Goal: Information Seeking & Learning: Learn about a topic

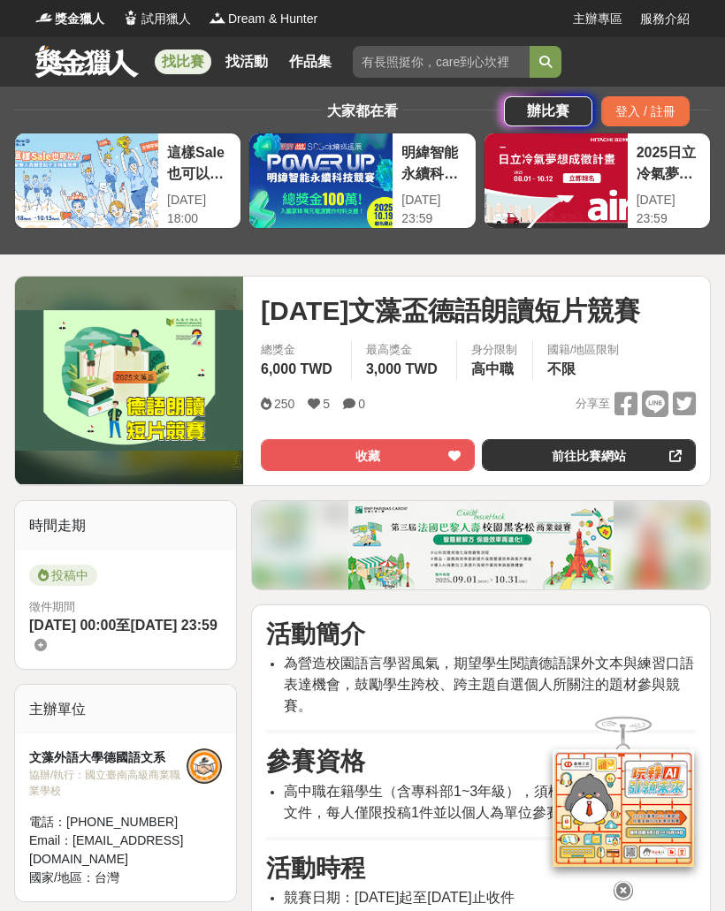
click at [193, 72] on link "找比賽" at bounding box center [183, 62] width 57 height 25
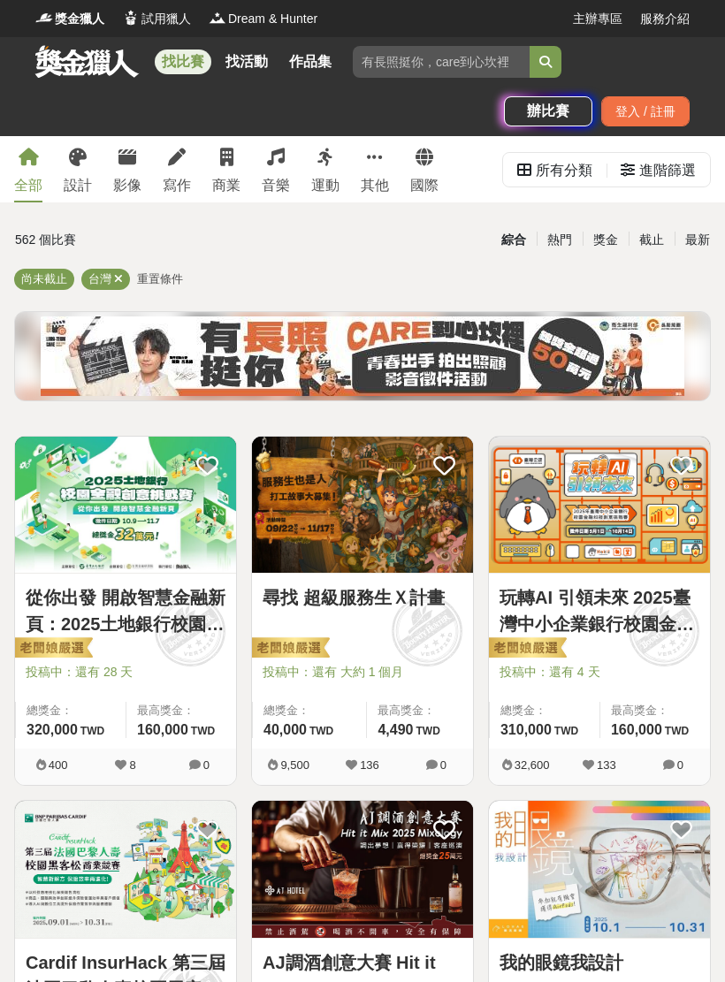
click at [395, 631] on span at bounding box center [426, 632] width 98 height 98
click at [555, 525] on img at bounding box center [599, 505] width 221 height 136
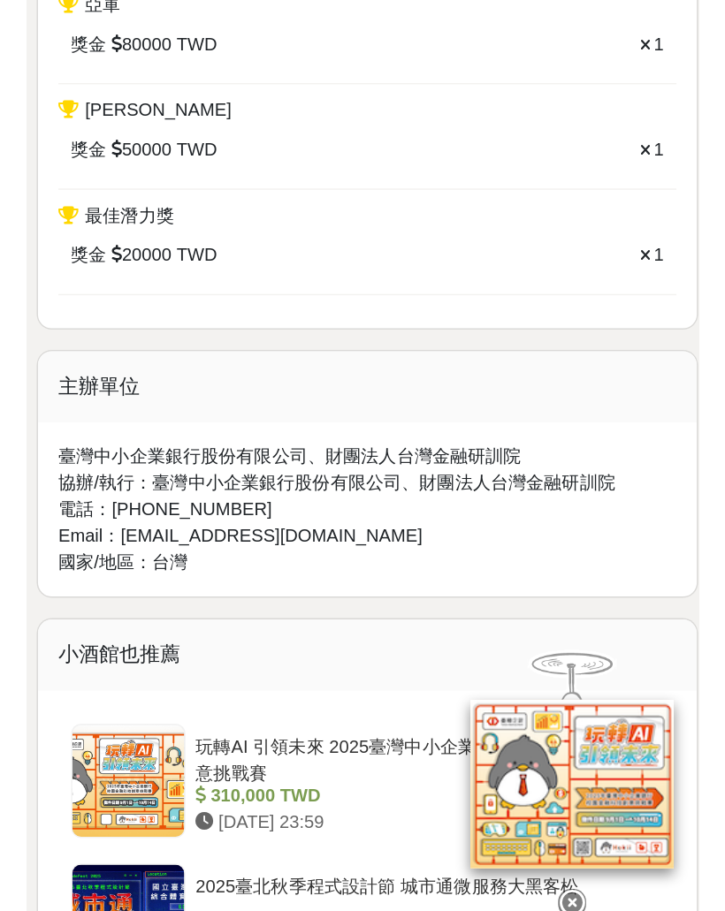
scroll to position [1494, 0]
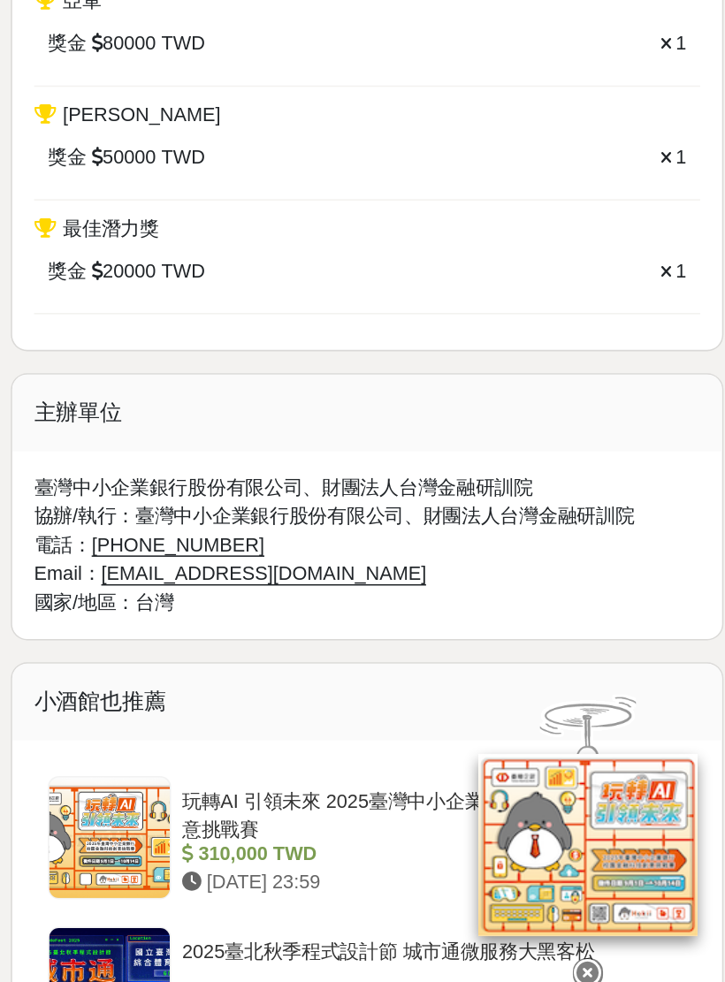
click at [613, 910] on icon at bounding box center [622, 960] width 19 height 19
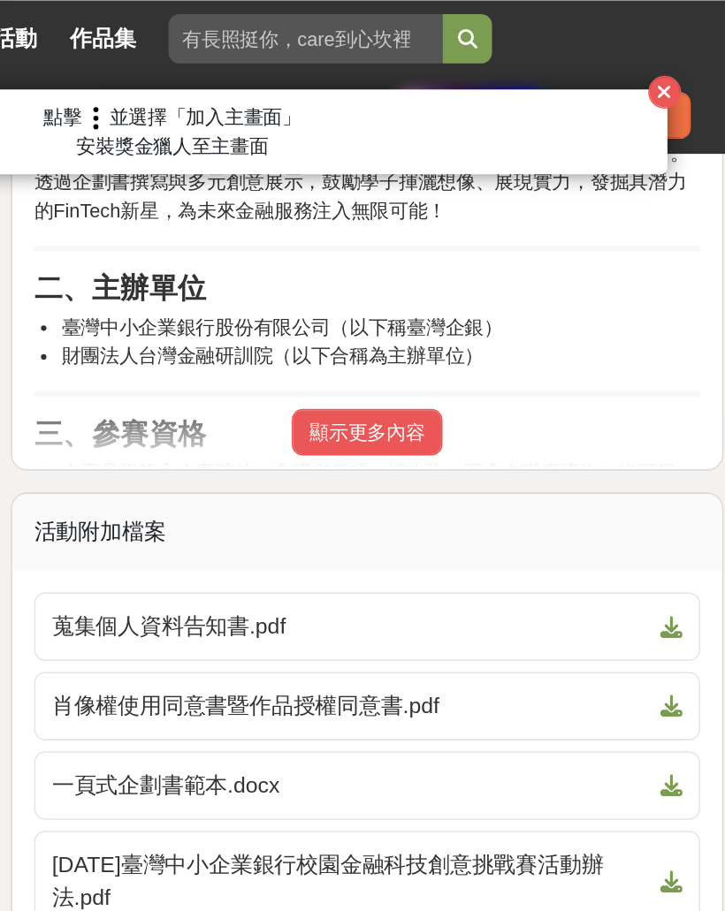
scroll to position [1028, 0]
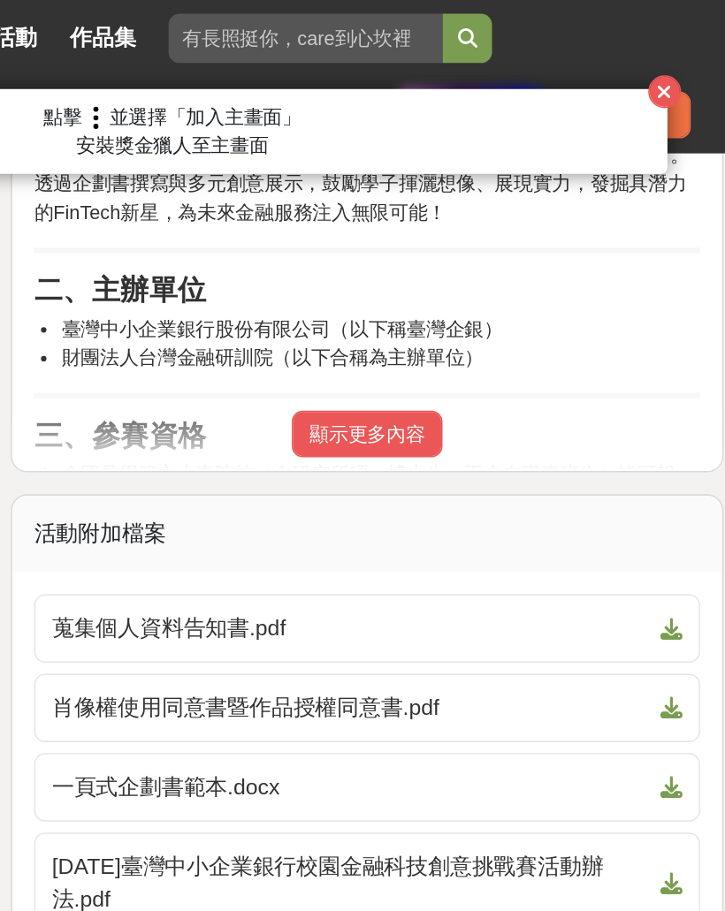
click at [432, 289] on button "顯示更多內容" at bounding box center [480, 280] width 97 height 30
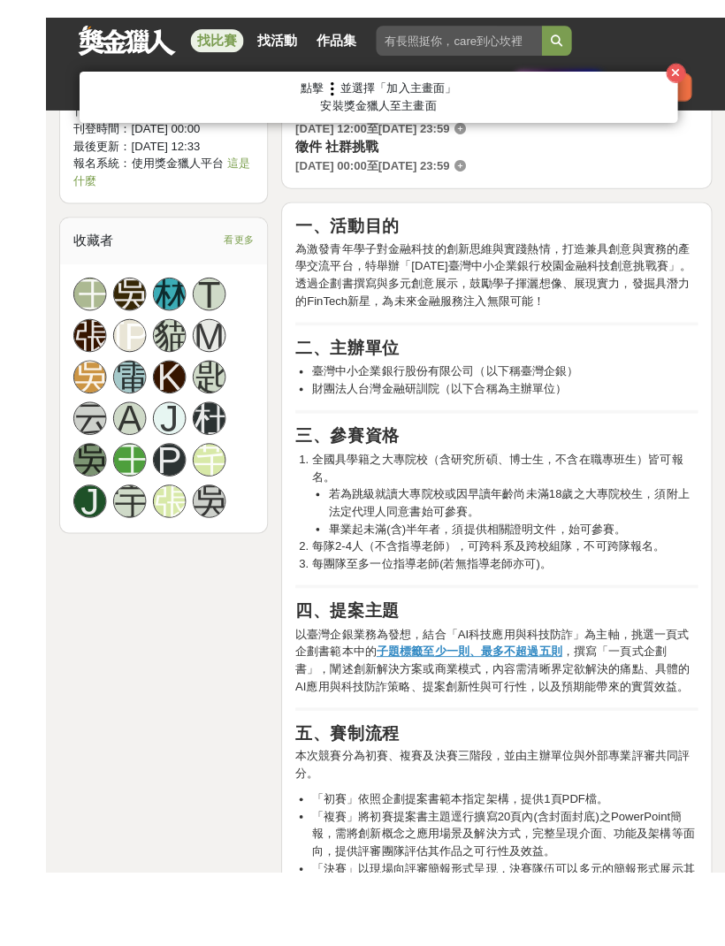
scroll to position [909, 0]
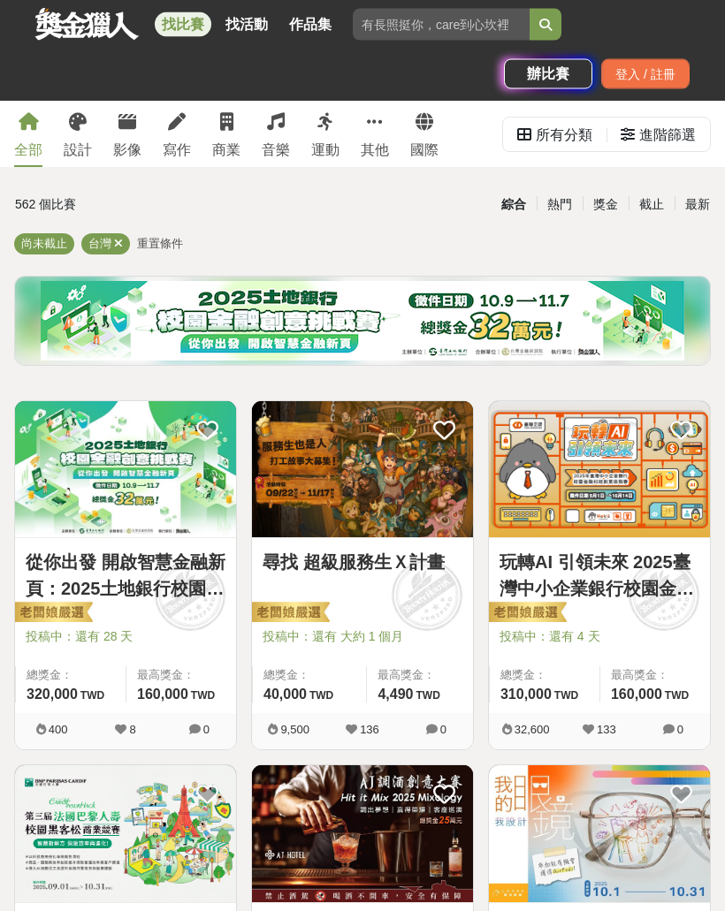
scroll to position [34, 0]
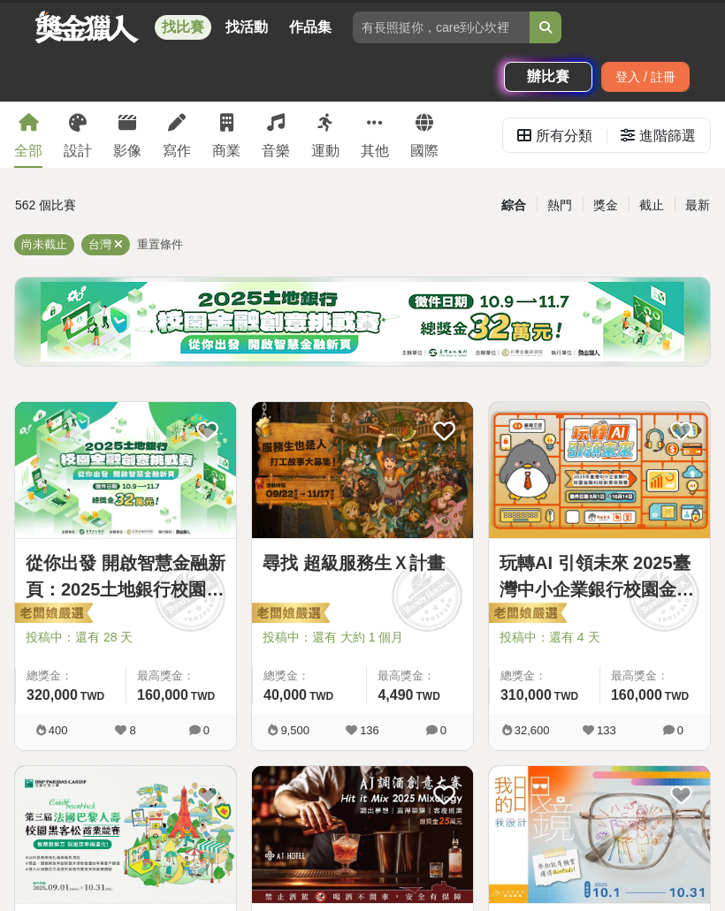
click at [633, 138] on icon at bounding box center [628, 135] width 14 height 14
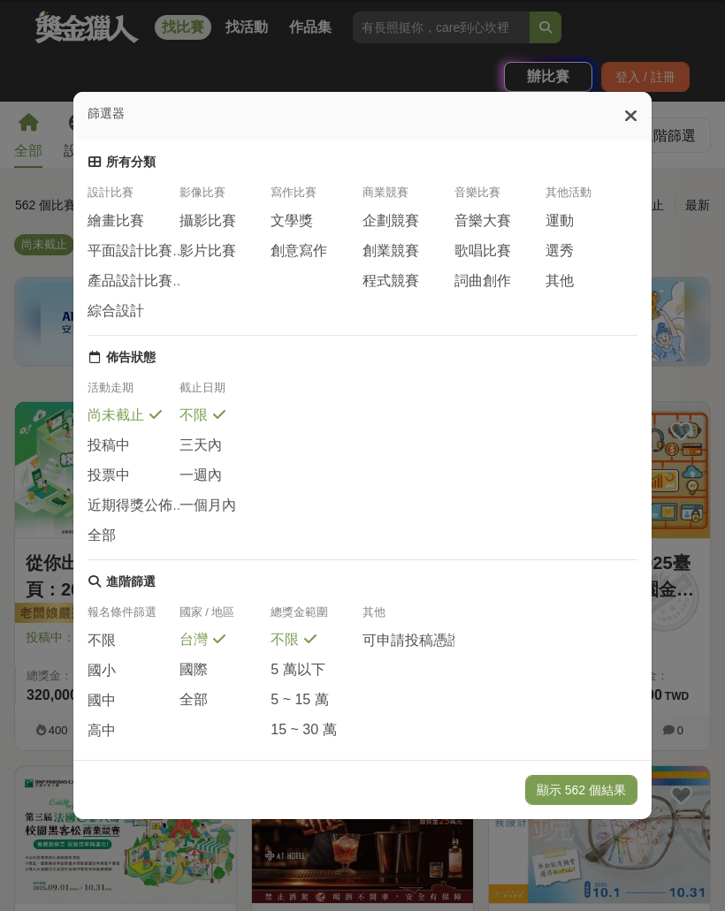
click at [113, 711] on span "國中" at bounding box center [102, 701] width 28 height 19
click at [128, 706] on icon at bounding box center [127, 699] width 12 height 14
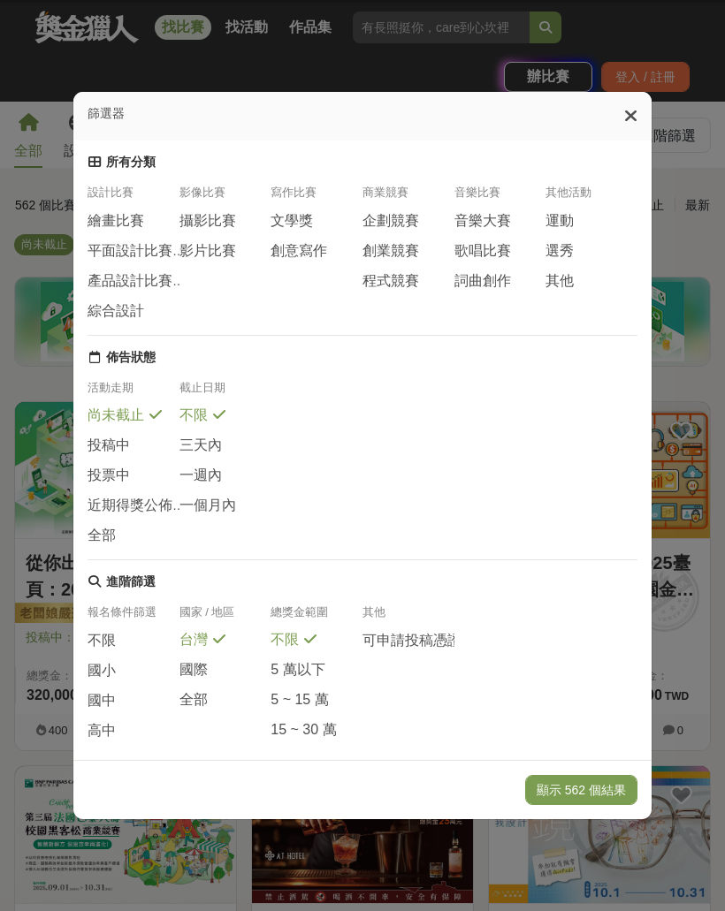
click at [128, 705] on span at bounding box center [127, 698] width 14 height 14
click at [117, 720] on div "國中" at bounding box center [134, 705] width 92 height 29
click at [98, 741] on span "高中" at bounding box center [102, 731] width 28 height 19
click at [585, 805] on button "顯示 103 個結果" at bounding box center [581, 790] width 112 height 30
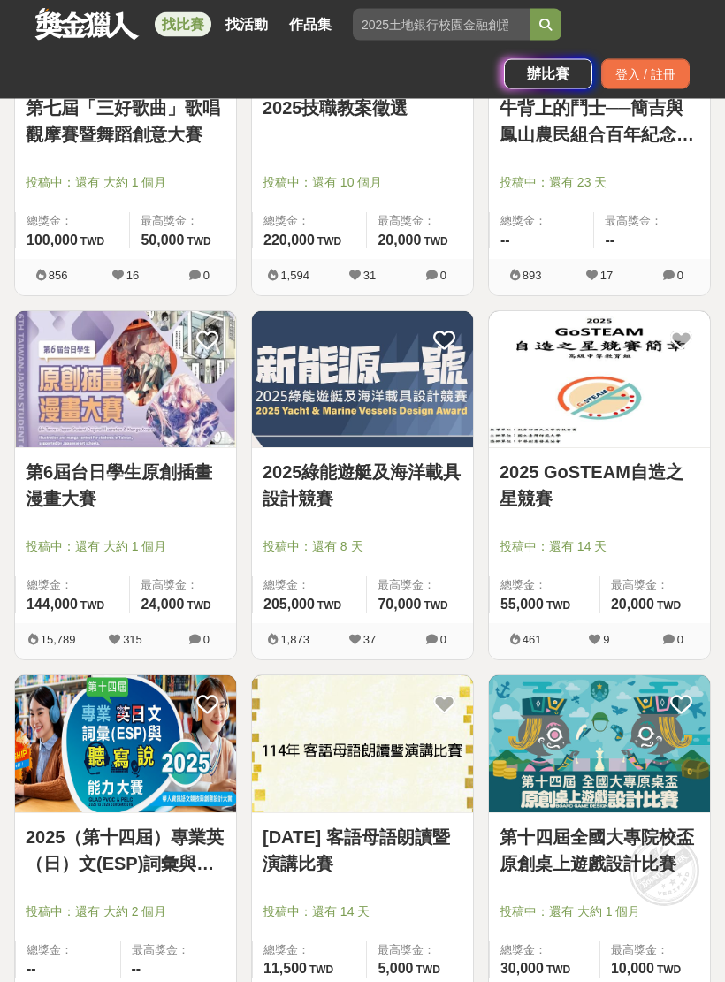
scroll to position [1583, 0]
click at [402, 485] on link "2025綠能遊艇及海洋載具設計競賽" at bounding box center [363, 485] width 200 height 53
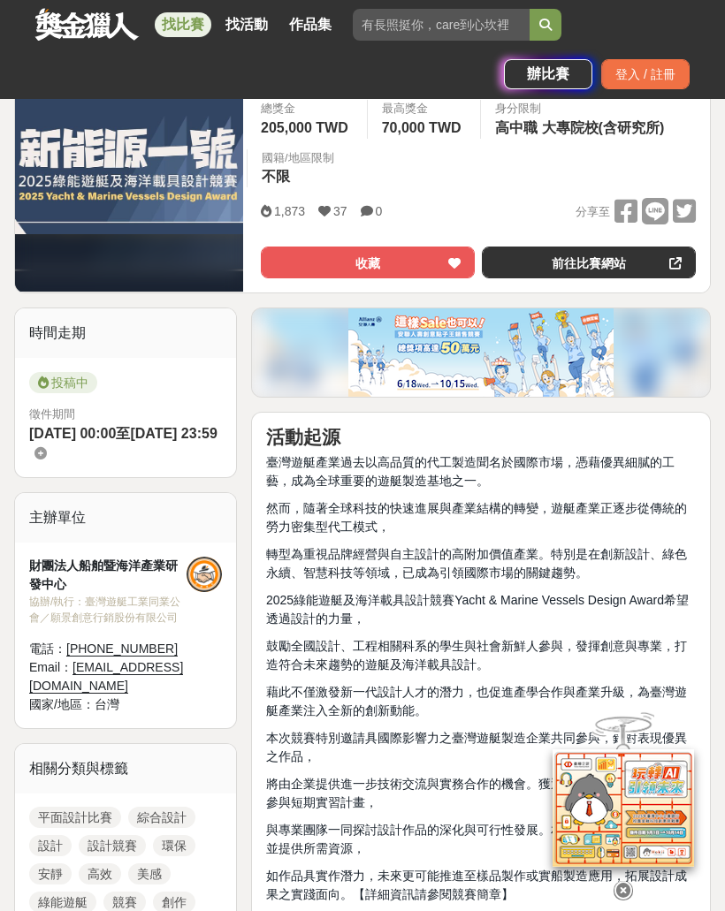
scroll to position [279, 0]
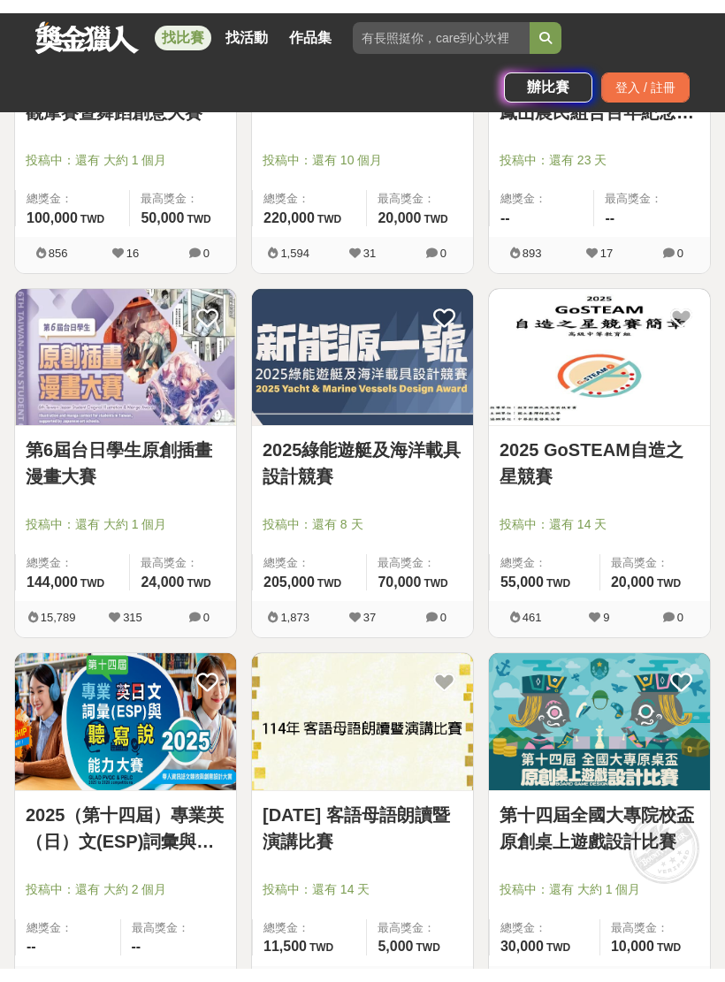
scroll to position [1614, 0]
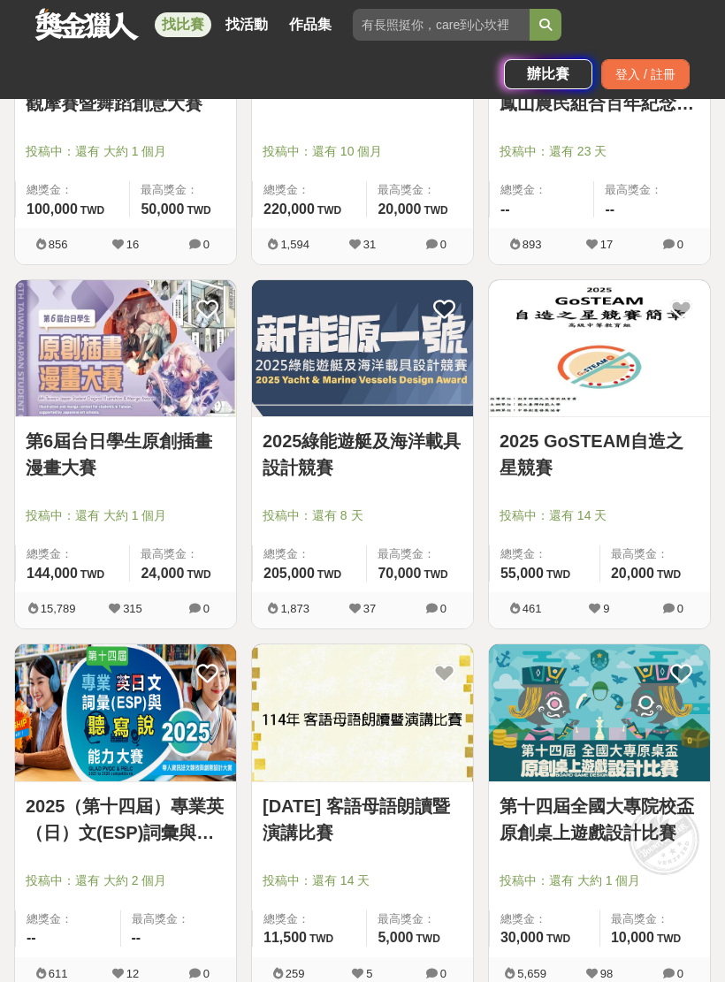
click at [577, 324] on img at bounding box center [599, 348] width 221 height 136
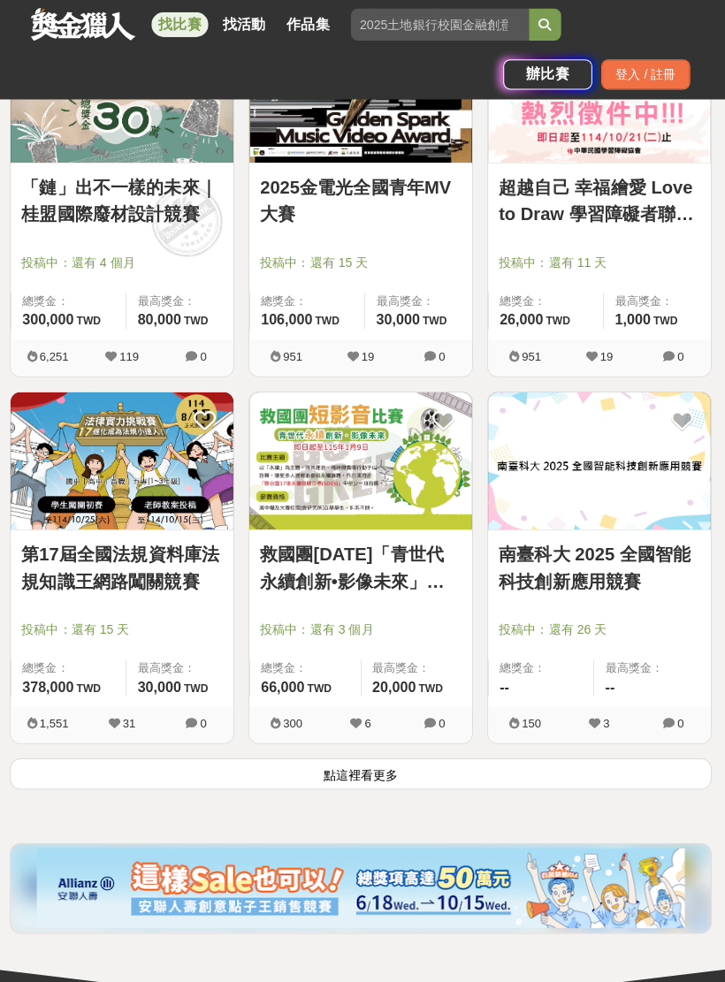
click at [419, 768] on button "點這裡看更多" at bounding box center [362, 768] width 697 height 31
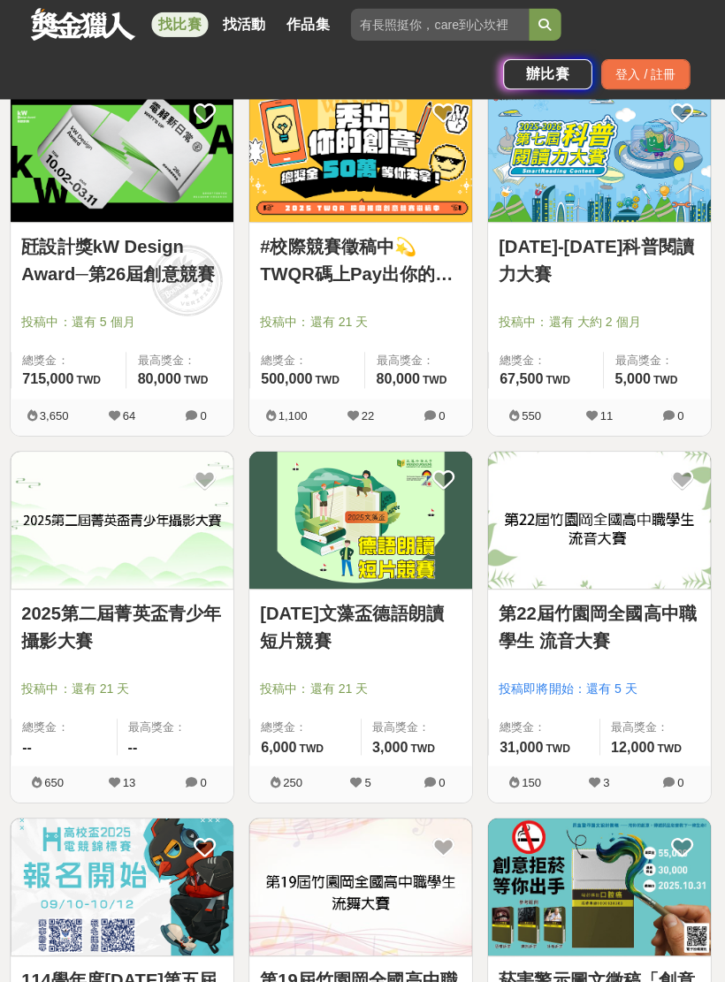
scroll to position [3635, 0]
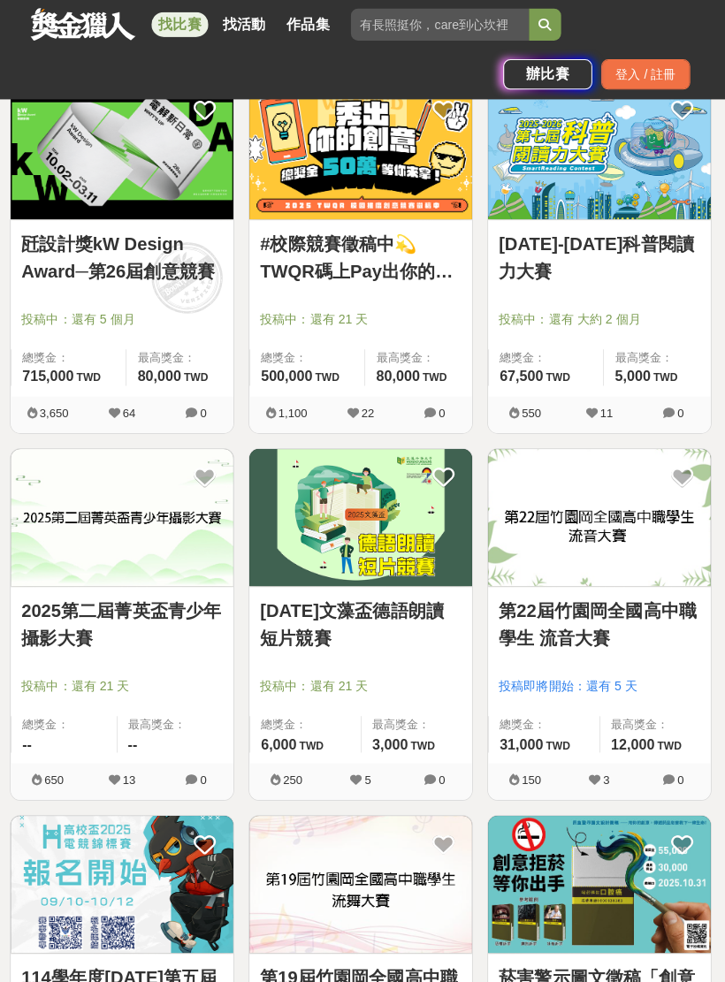
click at [562, 199] on img at bounding box center [599, 150] width 221 height 136
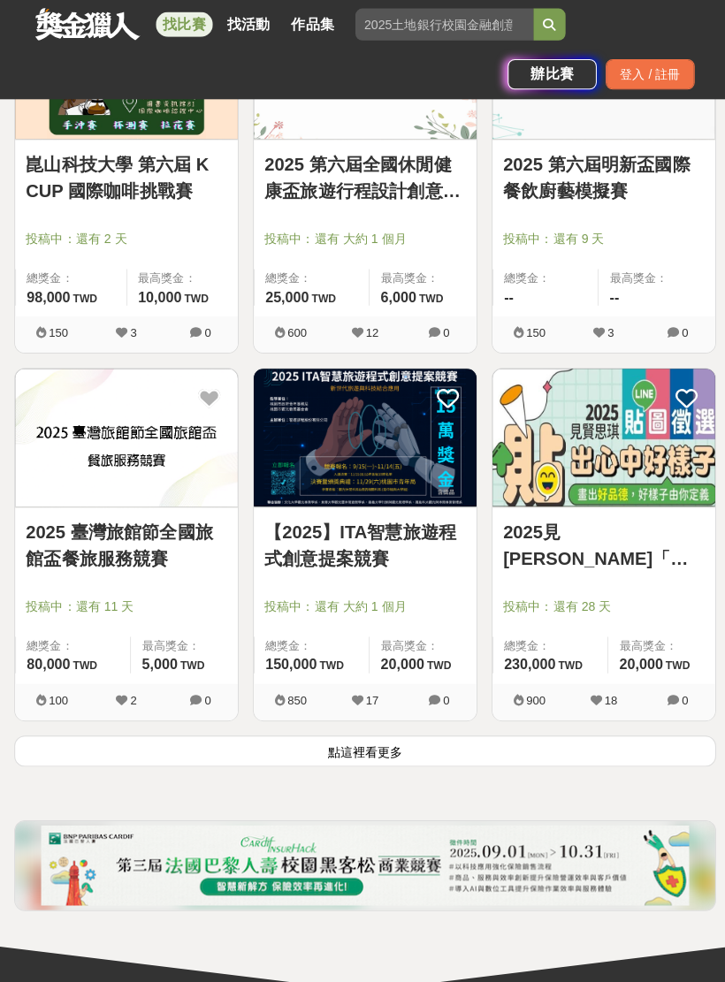
scroll to position [5537, 0]
click at [362, 742] on button "點這裡看更多" at bounding box center [362, 745] width 697 height 31
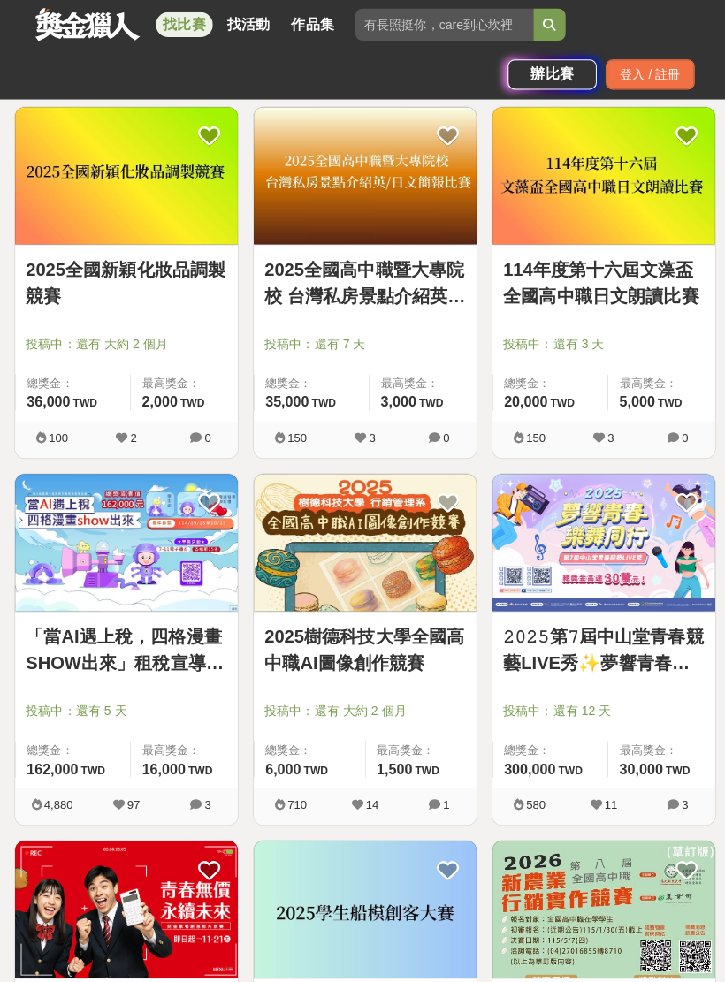
scroll to position [6162, 0]
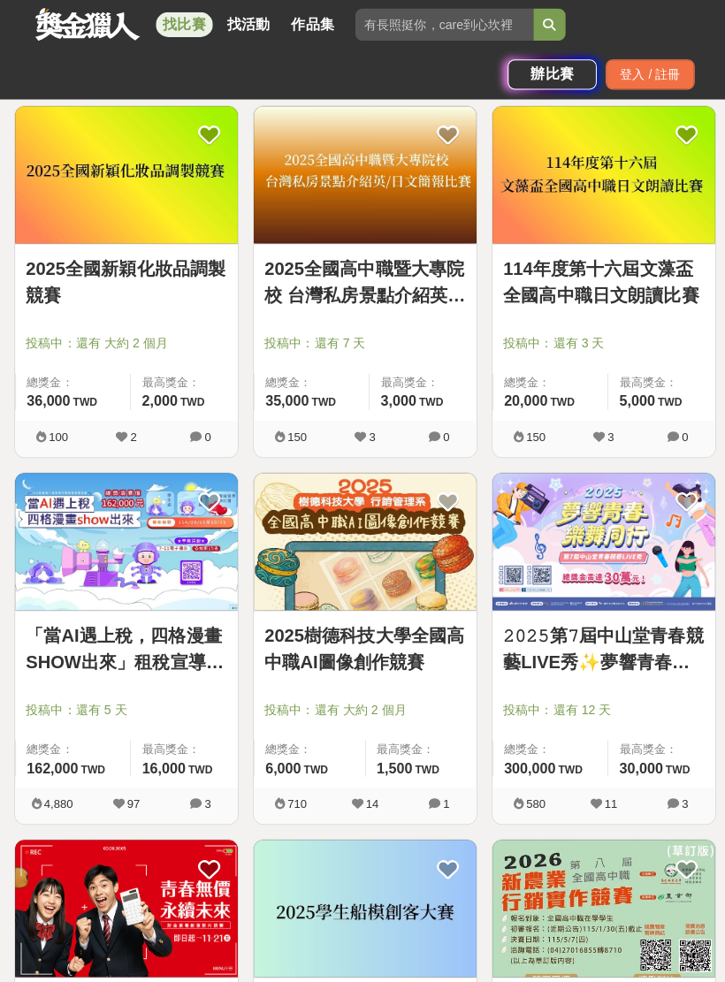
click at [369, 582] on img at bounding box center [362, 538] width 221 height 136
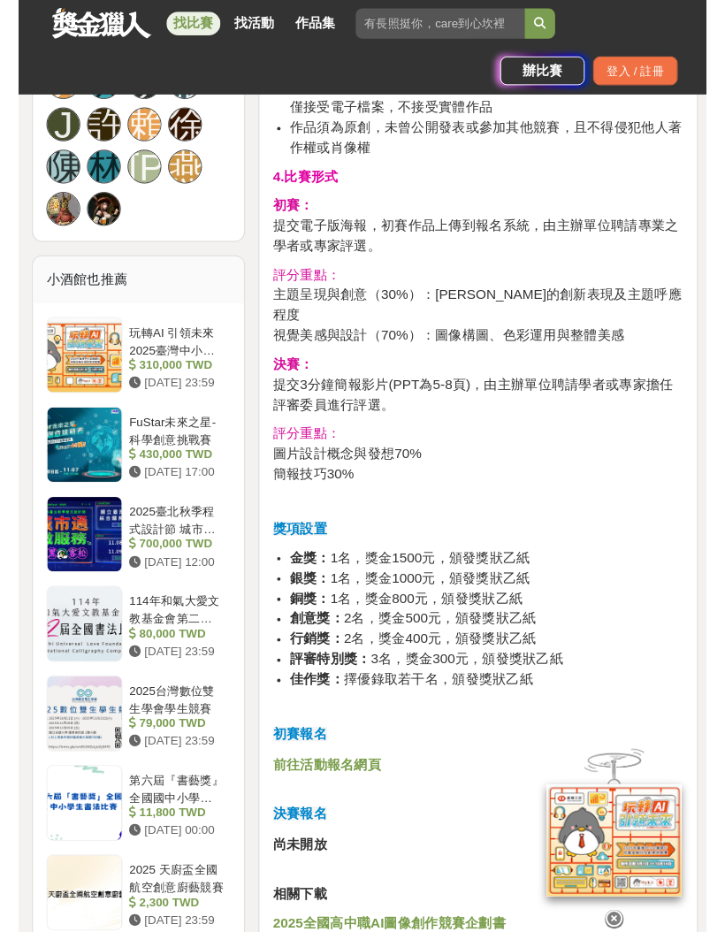
scroll to position [1461, 0]
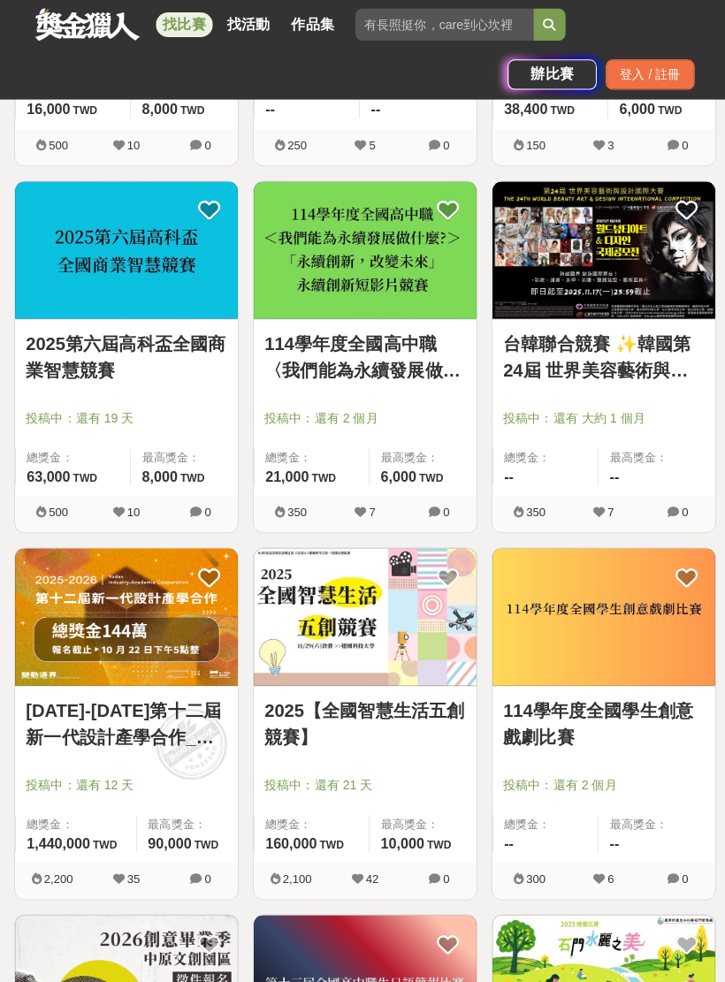
scroll to position [7910, 0]
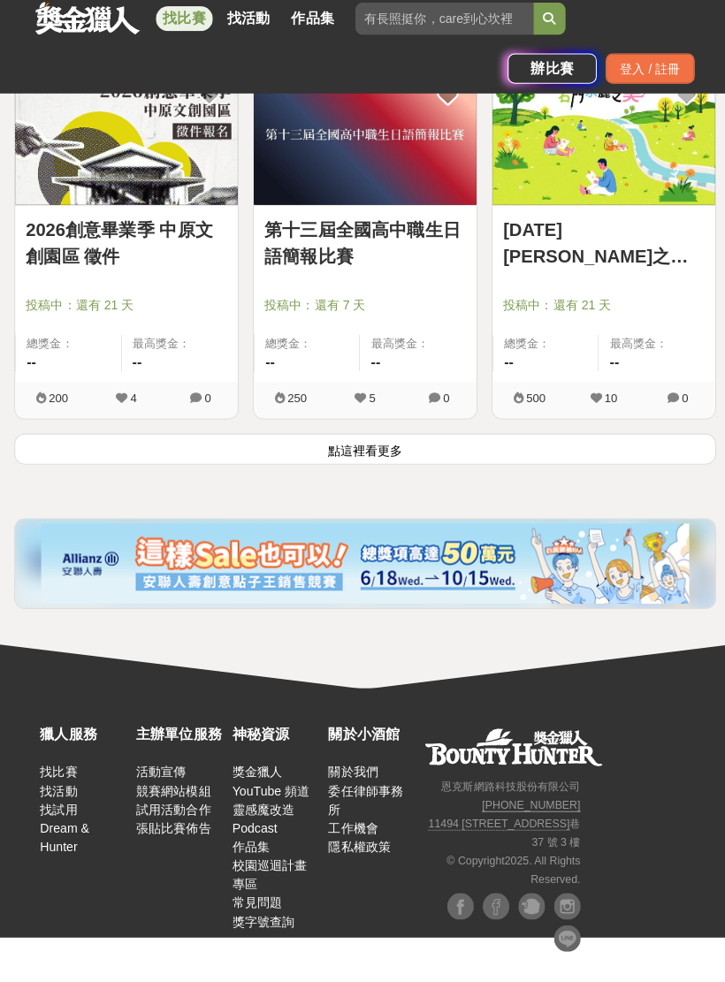
click at [592, 457] on button "點這裡看更多" at bounding box center [362, 452] width 697 height 31
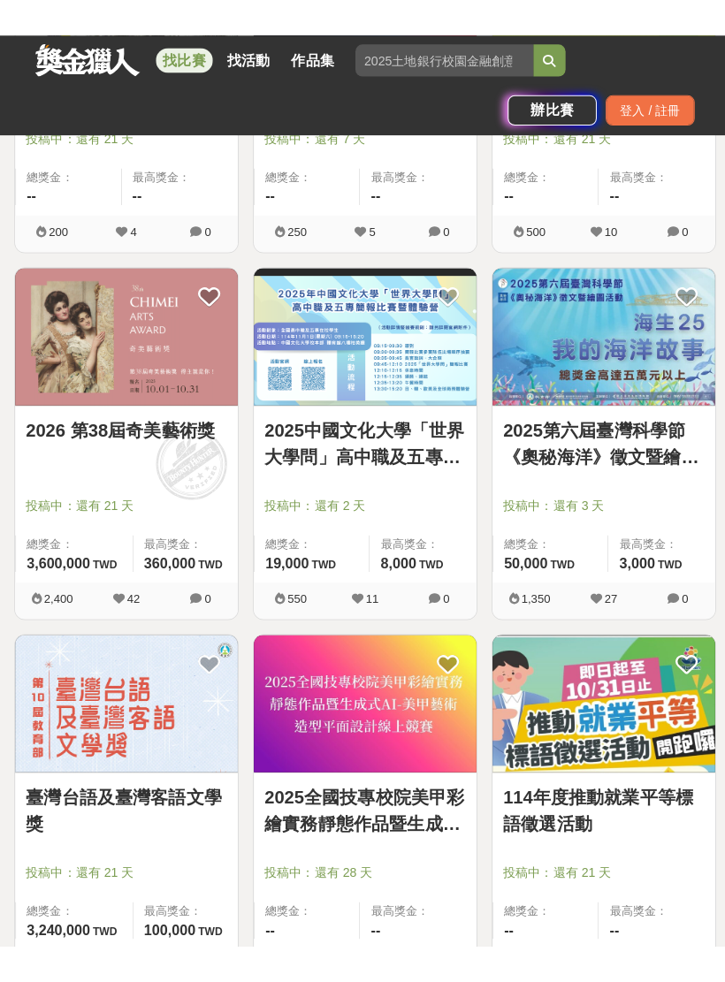
scroll to position [8883, 0]
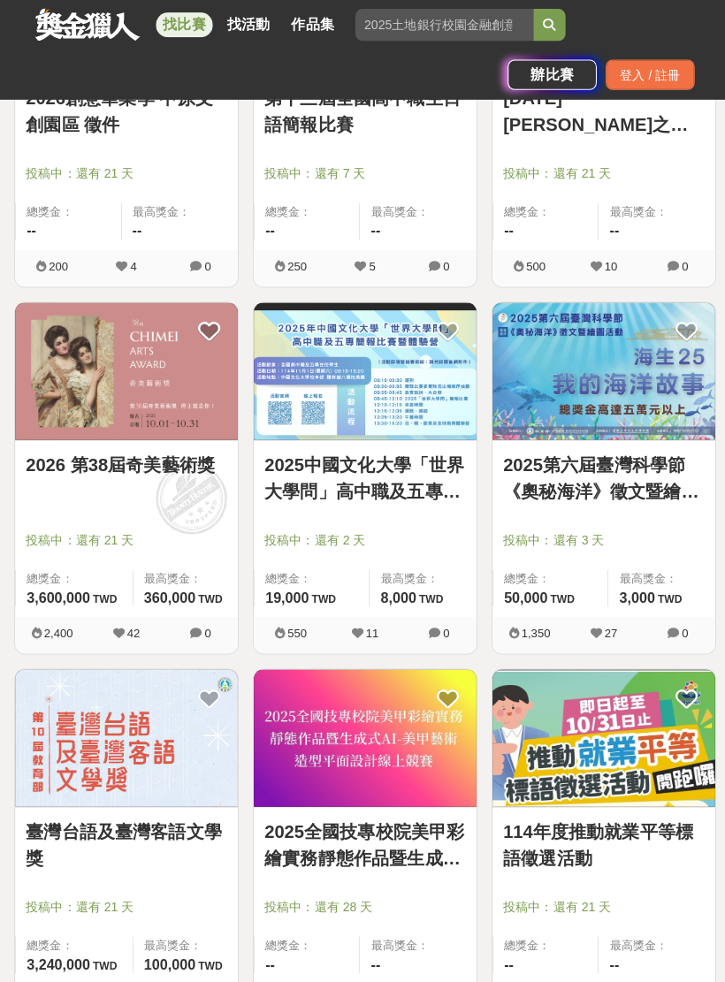
click at [607, 401] on img at bounding box center [599, 369] width 221 height 136
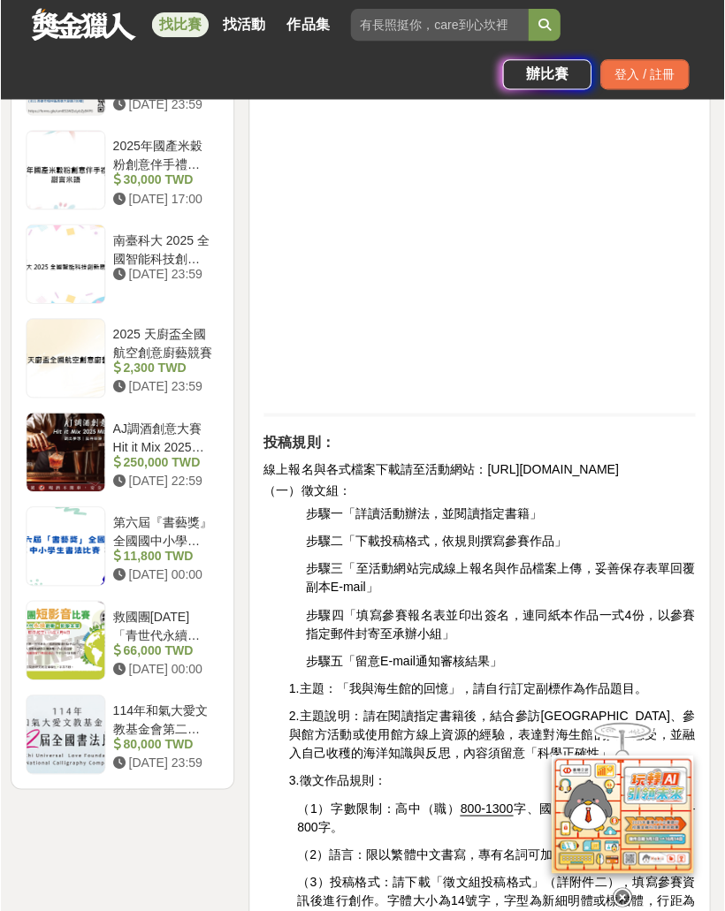
scroll to position [2293, 0]
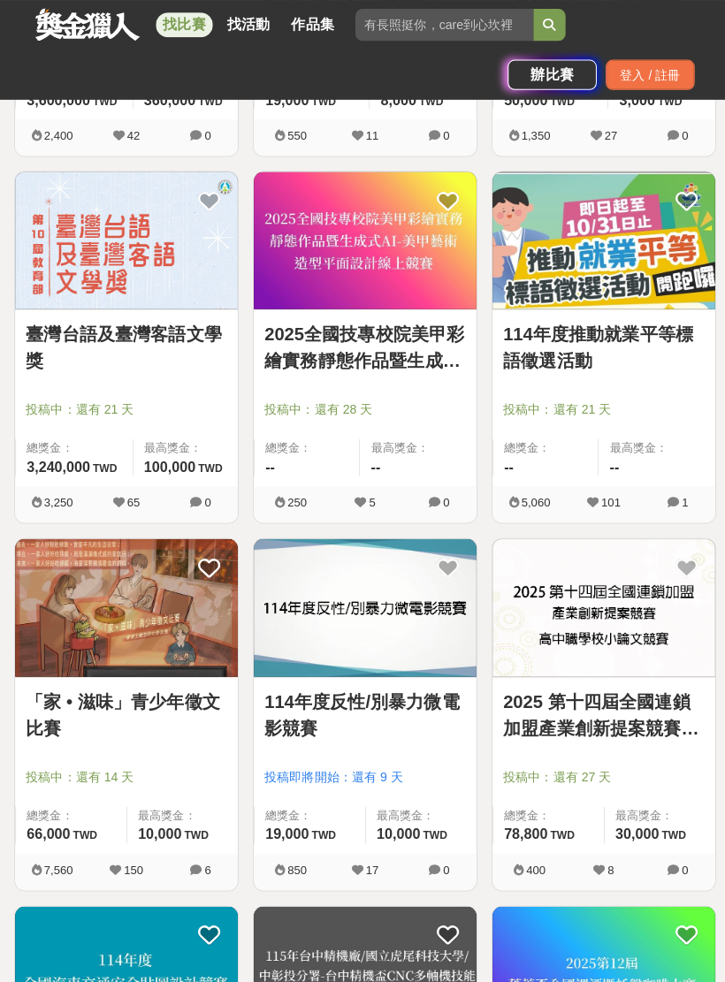
scroll to position [9403, 0]
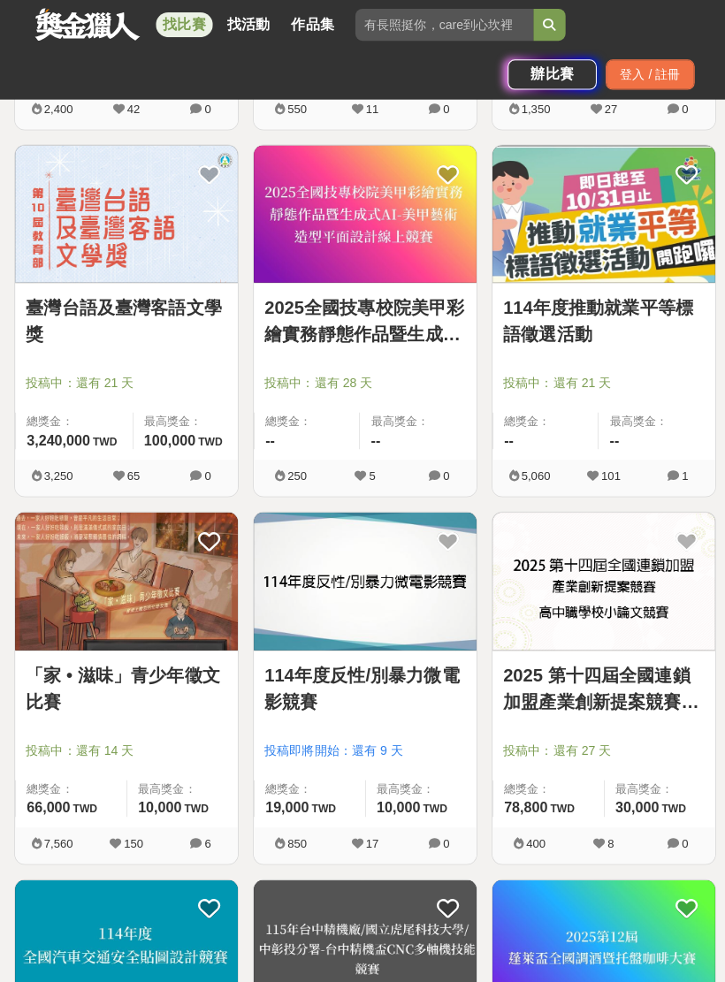
click at [88, 640] on img at bounding box center [125, 577] width 221 height 136
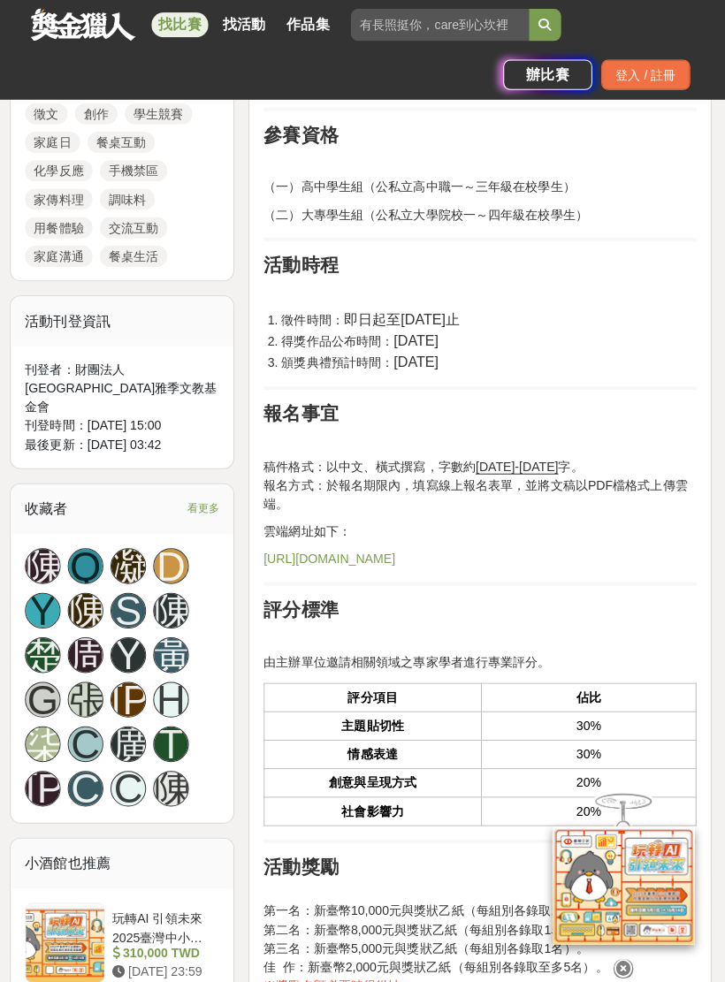
scroll to position [1059, 0]
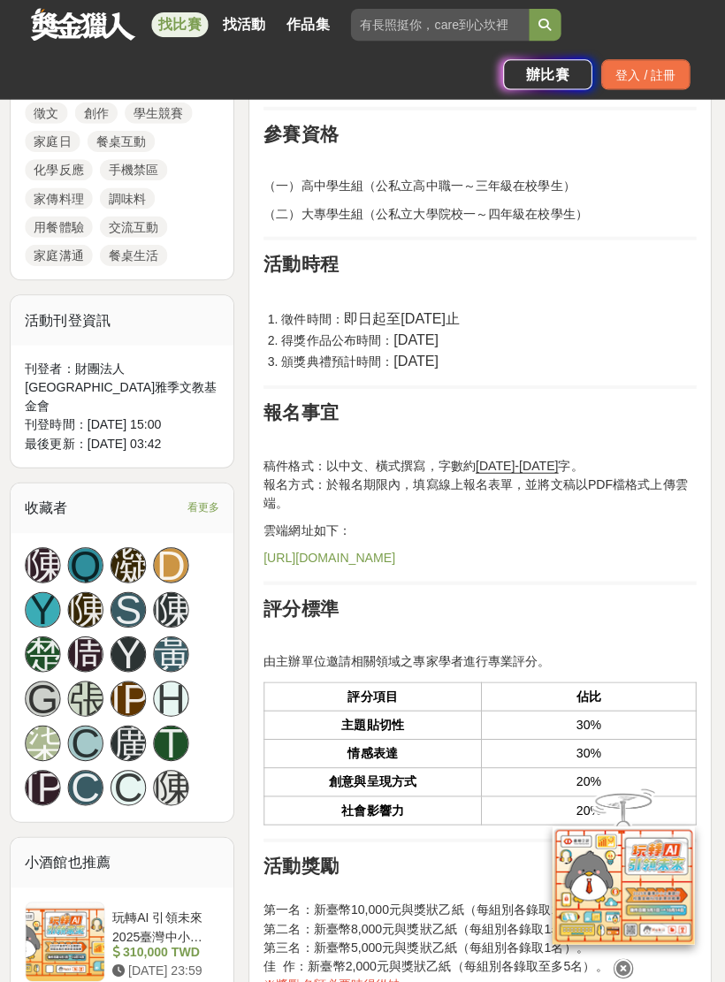
click at [397, 554] on link "https://forms.gle/62vDPGqeYGWcxZsD6" at bounding box center [331, 554] width 131 height 14
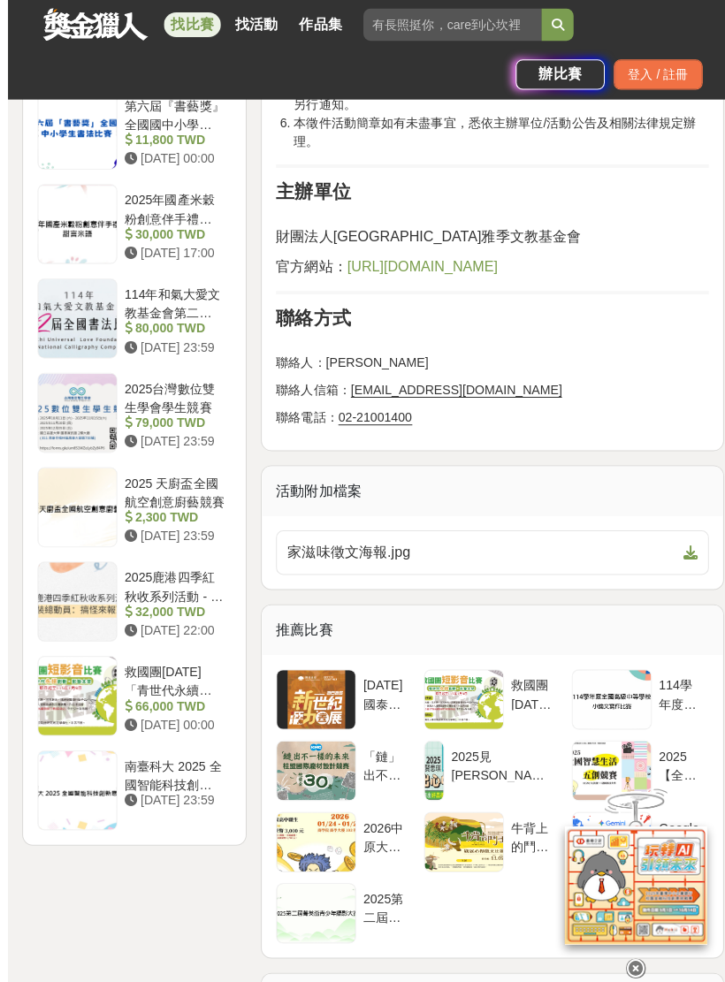
scroll to position [2280, 0]
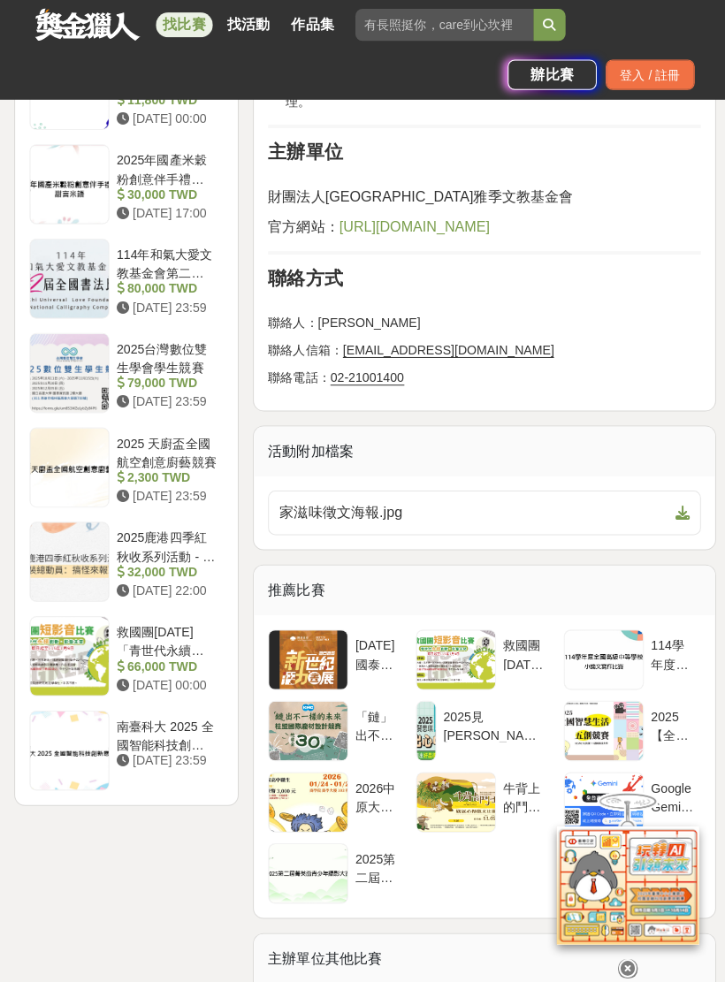
click at [541, 499] on span "家滋味徵文海報.jpg" at bounding box center [470, 509] width 385 height 21
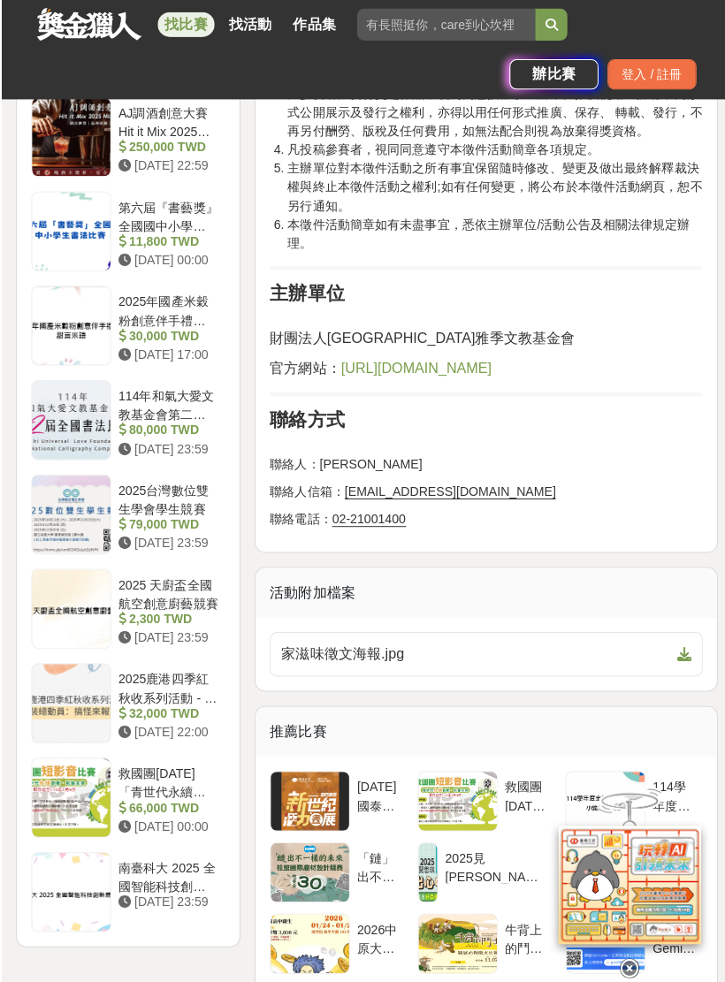
scroll to position [2139, 0]
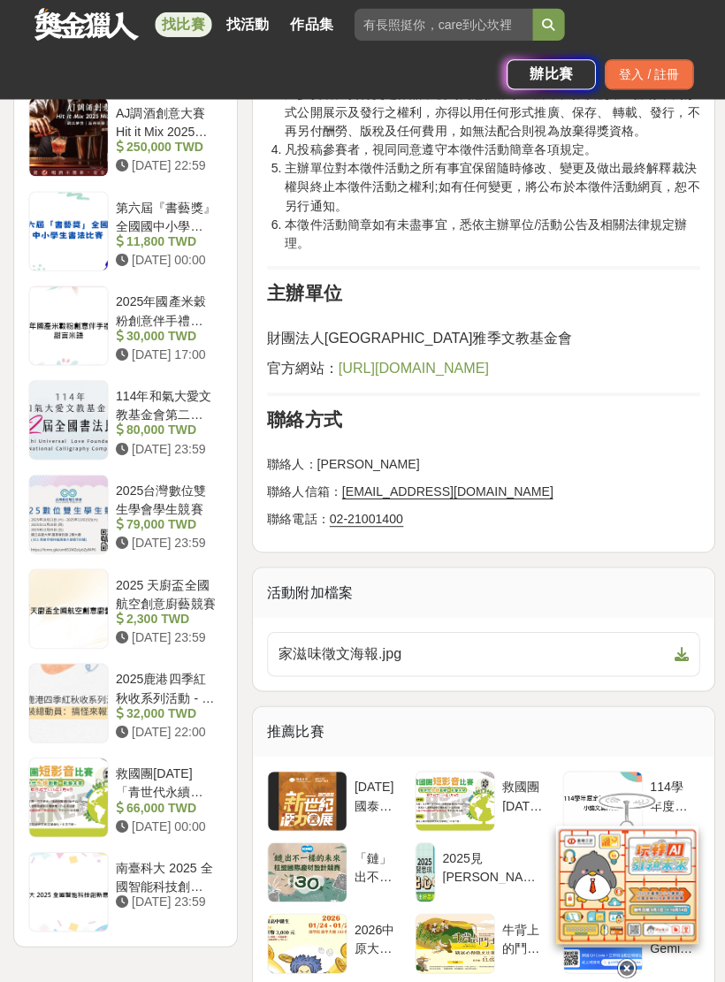
click at [422, 359] on span "https://the-moments.org/" at bounding box center [411, 365] width 149 height 15
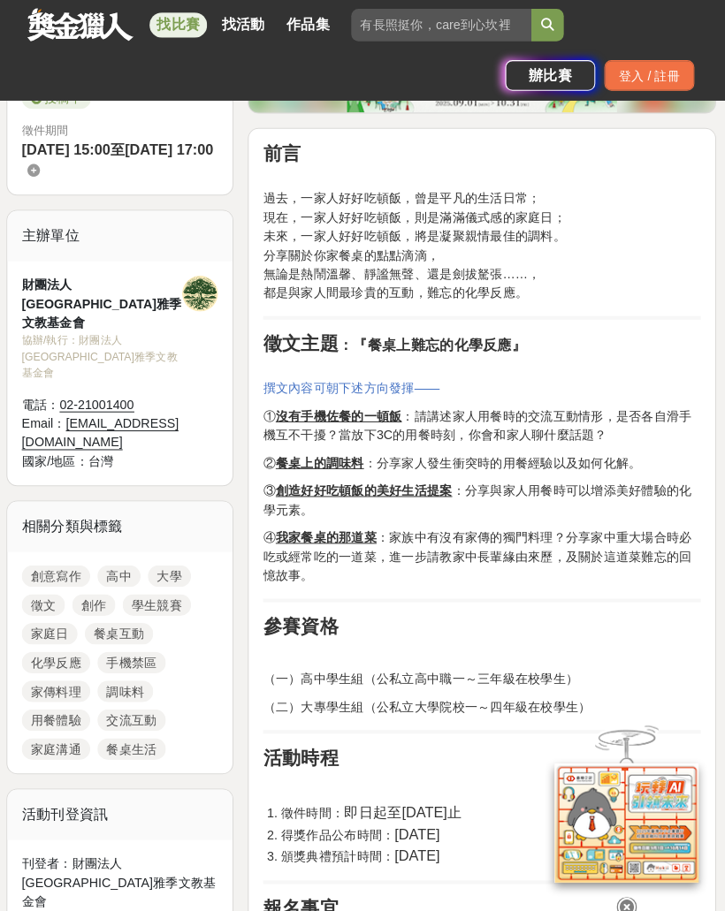
scroll to position [578, 0]
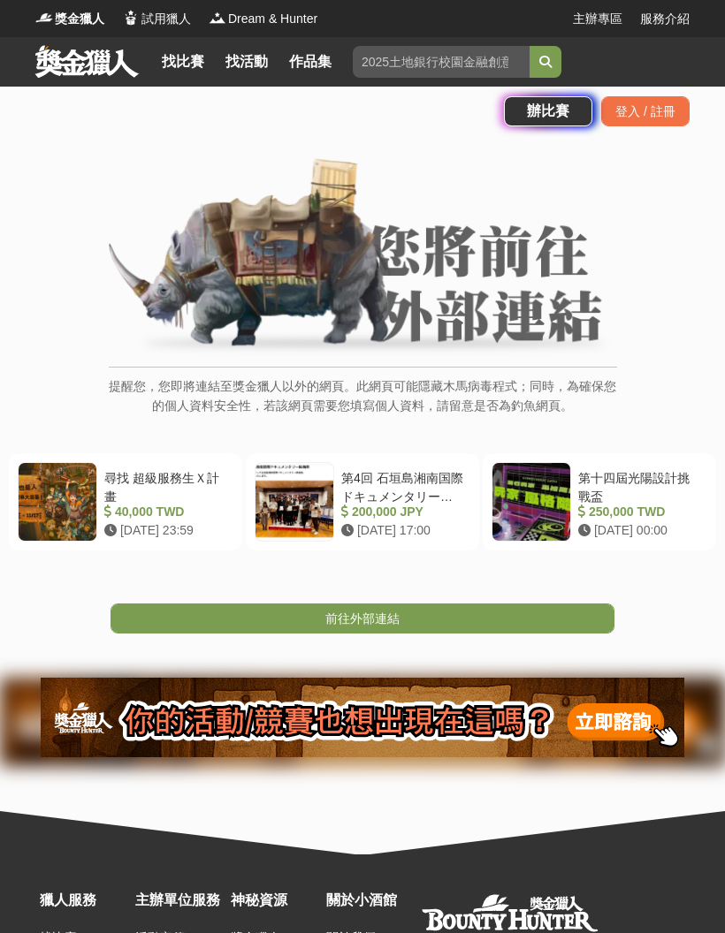
click at [407, 621] on link "前往外部連結" at bounding box center [362, 619] width 504 height 30
